Goal: Task Accomplishment & Management: Manage account settings

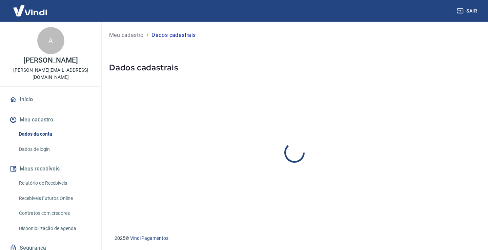
select select "SP"
select select "business"
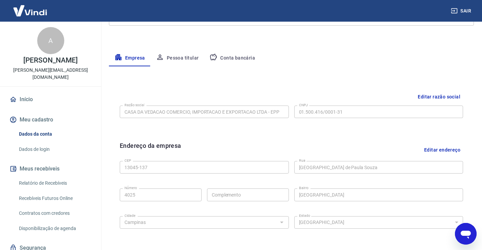
scroll to position [68, 0]
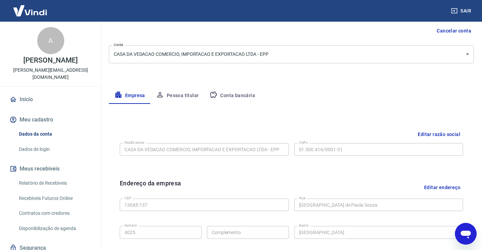
click at [174, 96] on button "Pessoa titular" at bounding box center [178, 96] width 54 height 16
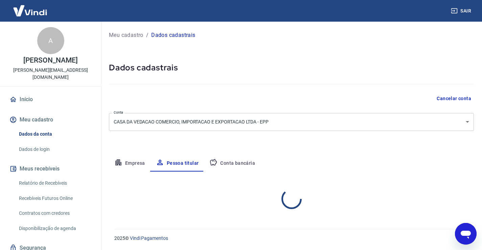
scroll to position [0, 0]
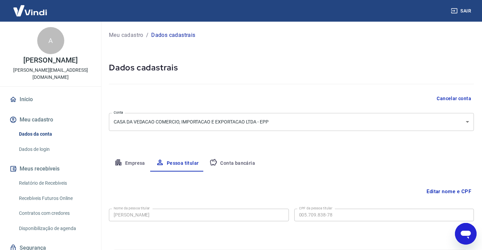
drag, startPoint x: 28, startPoint y: 61, endPoint x: 75, endPoint y: 57, distance: 47.6
click at [75, 57] on div "A [PERSON_NAME] [PERSON_NAME][EMAIL_ADDRESS][DOMAIN_NAME]" at bounding box center [50, 54] width 101 height 65
click at [28, 143] on link "Dados de login" at bounding box center [54, 150] width 77 height 14
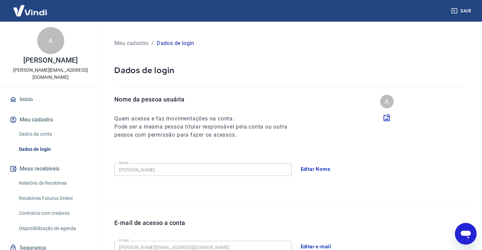
click at [315, 170] on button "Editar Nome" at bounding box center [315, 169] width 37 height 14
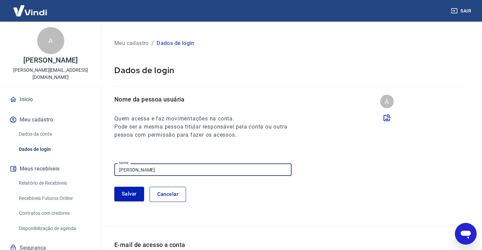
drag, startPoint x: 144, startPoint y: 167, endPoint x: 0, endPoint y: 169, distance: 143.9
click at [0, 169] on div "Sair A [PERSON_NAME] [PERSON_NAME][EMAIL_ADDRESS][DOMAIN_NAME] Início Meu cadas…" at bounding box center [241, 125] width 482 height 250
type input "Casa da Vedacao"
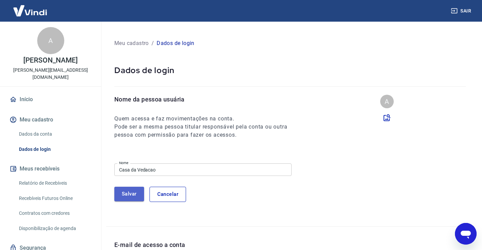
click at [131, 196] on button "Salvar" at bounding box center [129, 194] width 30 height 14
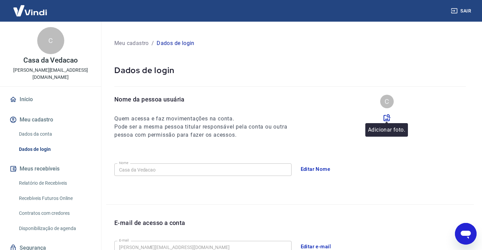
click at [390, 115] on icon at bounding box center [387, 118] width 8 height 8
click at [0, 0] on input "file" at bounding box center [0, 0] width 0 height 0
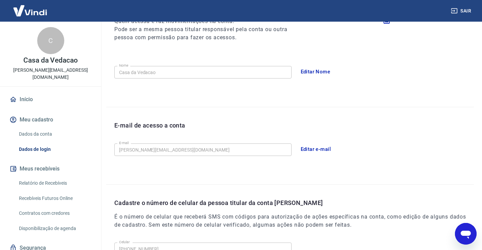
scroll to position [102, 0]
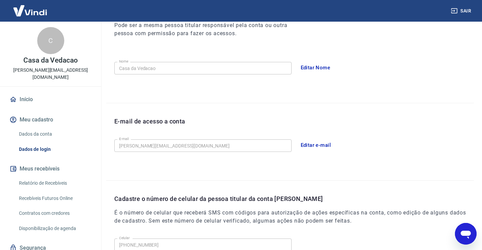
click at [316, 144] on button "Editar e-mail" at bounding box center [316, 145] width 38 height 14
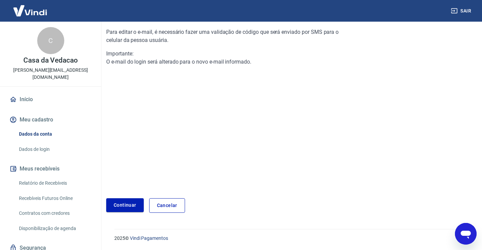
scroll to position [68, 0]
click at [171, 209] on link "Cancelar" at bounding box center [167, 205] width 36 height 15
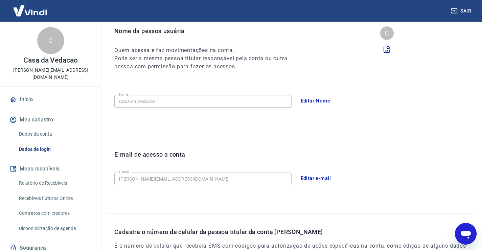
scroll to position [184, 0]
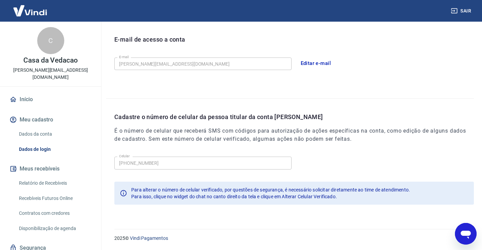
click at [158, 196] on span "Para isso, clique no widget do chat no canto direito da tela e clique em Altera…" at bounding box center [234, 196] width 206 height 5
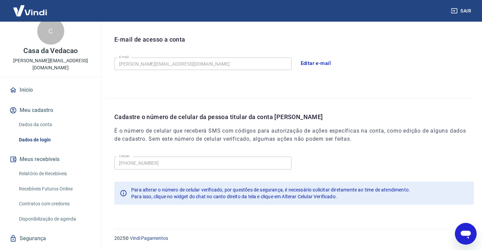
scroll to position [0, 0]
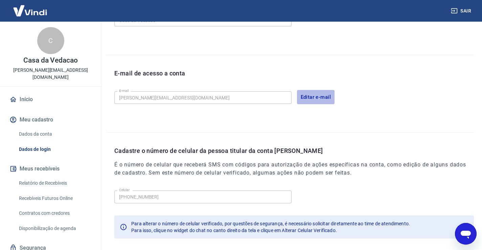
click at [315, 94] on button "Editar e-mail" at bounding box center [316, 97] width 38 height 14
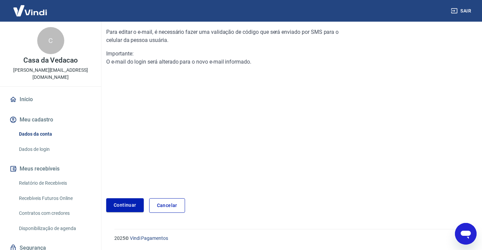
scroll to position [68, 0]
click at [131, 206] on link "Continuar" at bounding box center [125, 205] width 38 height 14
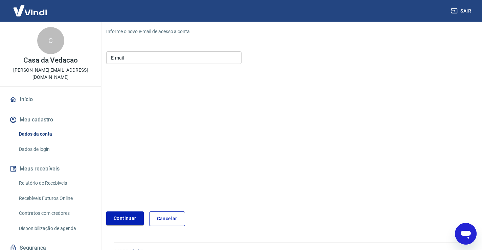
scroll to position [82, 0]
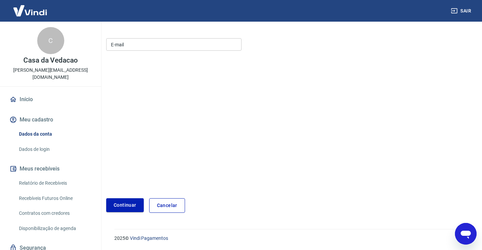
click at [159, 52] on div "E-mail E-mail" at bounding box center [173, 44] width 135 height 17
click at [164, 40] on input "E-mail" at bounding box center [173, 44] width 135 height 13
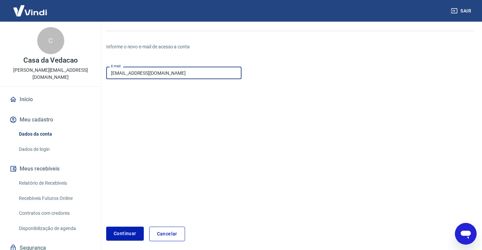
scroll to position [14, 0]
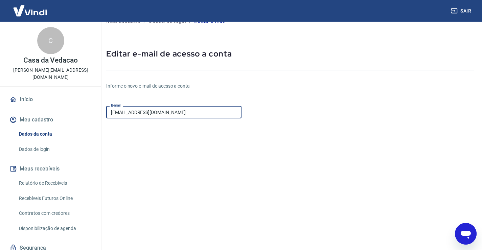
click at [125, 113] on input "[EMAIL_ADDRESS][DOMAIN_NAME]" at bounding box center [173, 112] width 135 height 13
click at [174, 117] on input "[EMAIL_ADDRESS][DOMAIN_NAME]" at bounding box center [173, 112] width 135 height 13
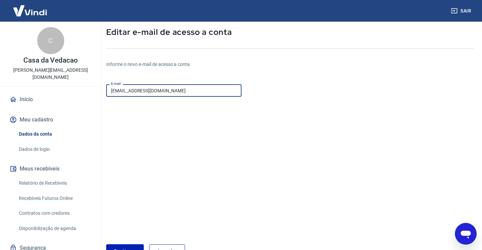
scroll to position [48, 0]
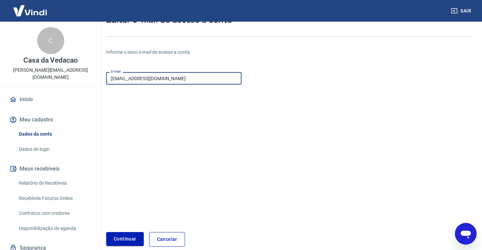
type input "[EMAIL_ADDRESS][DOMAIN_NAME]"
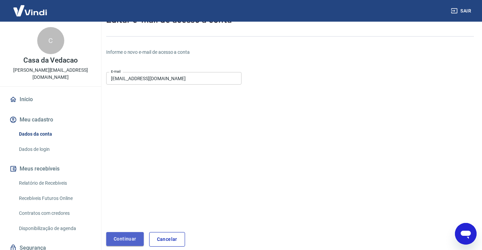
click at [122, 238] on button "Continuar" at bounding box center [125, 239] width 38 height 14
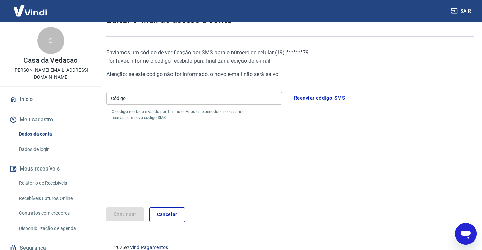
drag, startPoint x: 162, startPoint y: 204, endPoint x: 178, endPoint y: 204, distance: 15.9
click at [162, 204] on div "Enviamos um código de verificação por SMS para o número de celular ( 19 ) *****…" at bounding box center [228, 123] width 245 height 170
click at [183, 215] on link "Cancelar" at bounding box center [167, 215] width 36 height 15
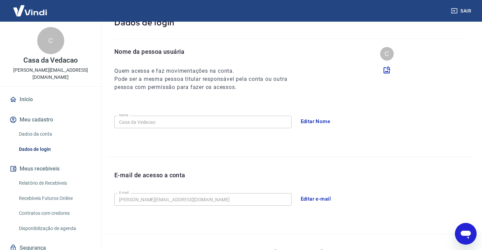
scroll to position [174, 0]
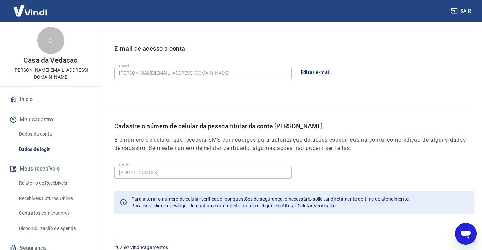
click at [321, 75] on button "Editar e-mail" at bounding box center [316, 72] width 38 height 14
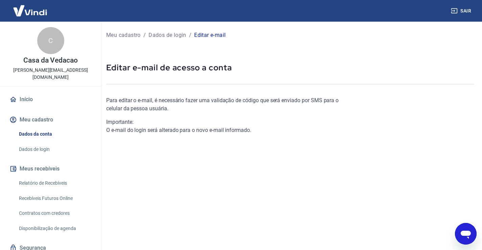
scroll to position [68, 0]
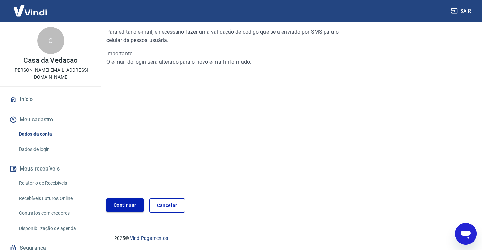
click at [133, 200] on link "Continuar" at bounding box center [125, 205] width 38 height 14
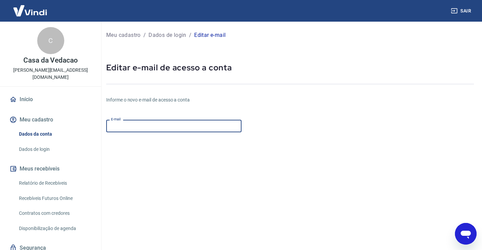
click at [144, 125] on input "E-mail" at bounding box center [173, 126] width 135 height 13
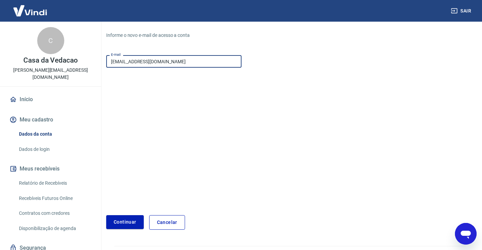
scroll to position [68, 0]
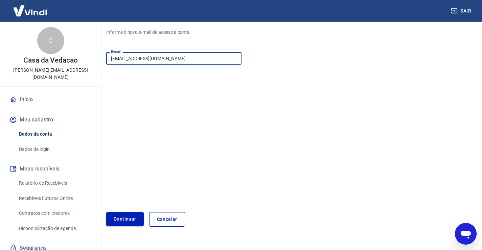
type input "[EMAIL_ADDRESS][DOMAIN_NAME]"
click at [117, 219] on button "Continuar" at bounding box center [125, 219] width 38 height 14
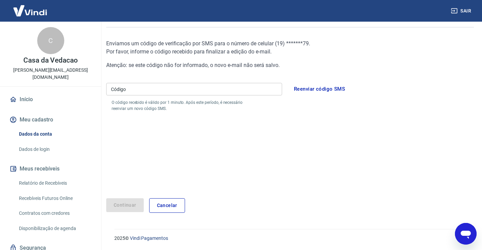
scroll to position [43, 0]
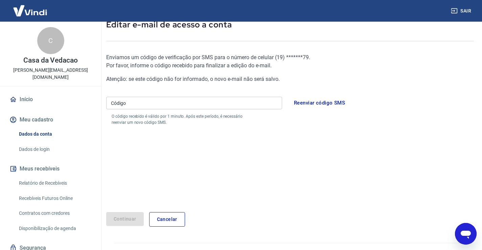
click at [114, 103] on input "Código" at bounding box center [194, 103] width 176 height 13
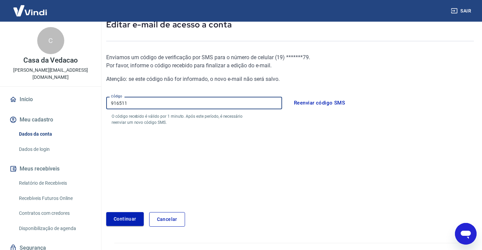
type input "916511"
click at [122, 216] on button "Continuar" at bounding box center [125, 219] width 38 height 14
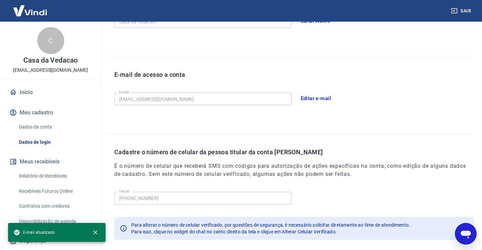
scroll to position [136, 0]
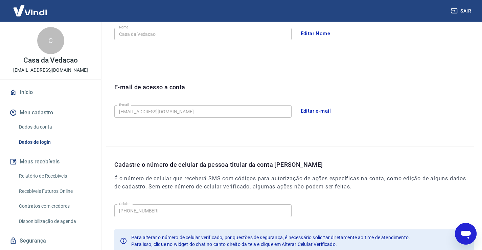
click at [166, 127] on div "E-mail de acesso a conta E-mail [EMAIL_ADDRESS][DOMAIN_NAME] E-mail Editar e-ma…" at bounding box center [290, 107] width 368 height 77
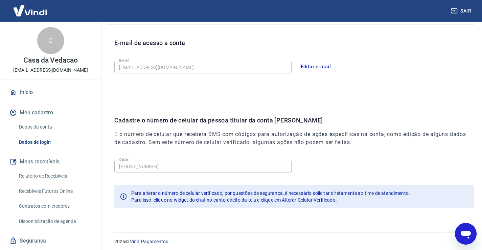
scroll to position [184, 0]
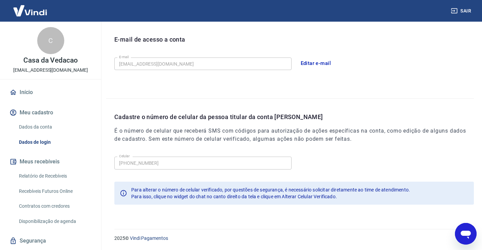
click at [37, 125] on link "Dados da conta" at bounding box center [54, 127] width 77 height 14
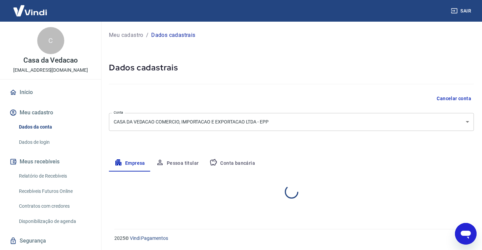
select select "SP"
select select "business"
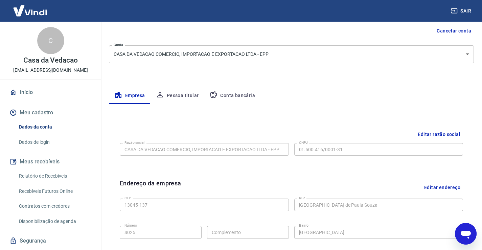
scroll to position [34, 0]
